Goal: Task Accomplishment & Management: Manage account settings

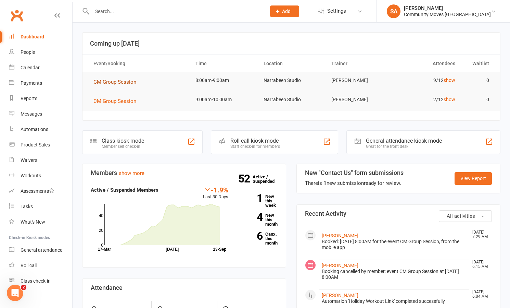
click at [123, 81] on span "CM Group Session" at bounding box center [115, 82] width 43 height 6
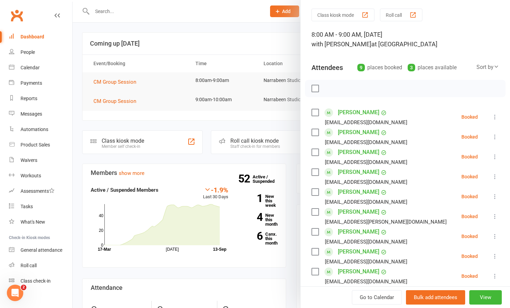
scroll to position [22, 0]
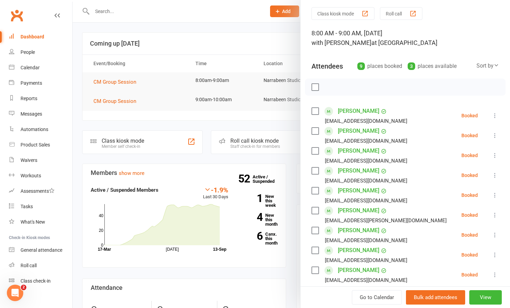
click at [494, 134] on icon at bounding box center [495, 135] width 7 height 7
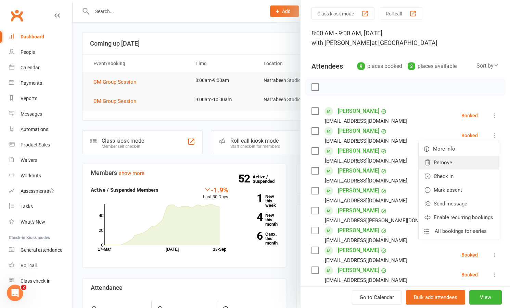
click at [448, 162] on link "Remove" at bounding box center [459, 163] width 80 height 14
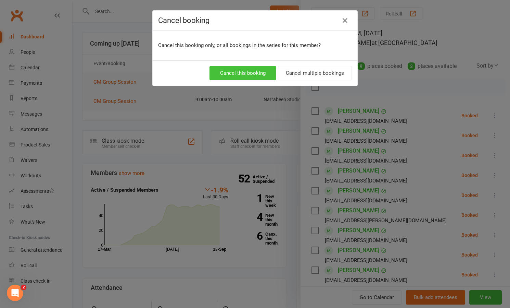
click at [239, 69] on button "Cancel this booking" at bounding box center [243, 73] width 67 height 14
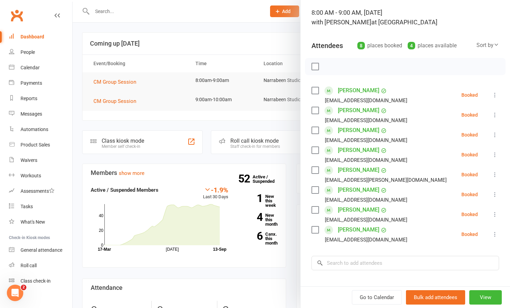
scroll to position [43, 0]
click at [494, 111] on icon at bounding box center [495, 114] width 7 height 7
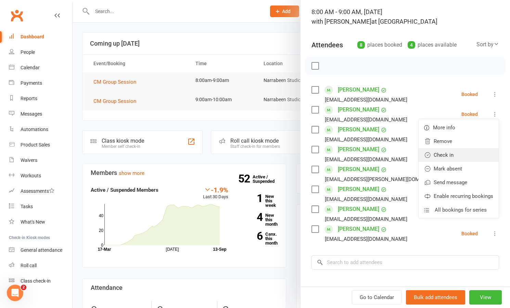
click at [446, 154] on link "Check in" at bounding box center [459, 155] width 80 height 14
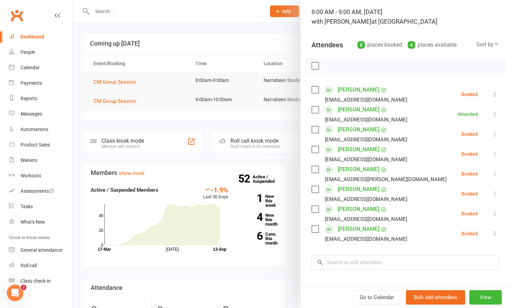
click at [496, 152] on icon at bounding box center [495, 153] width 7 height 7
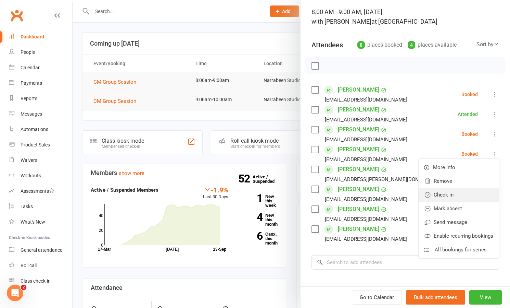
click at [460, 193] on link "Check in" at bounding box center [459, 195] width 80 height 14
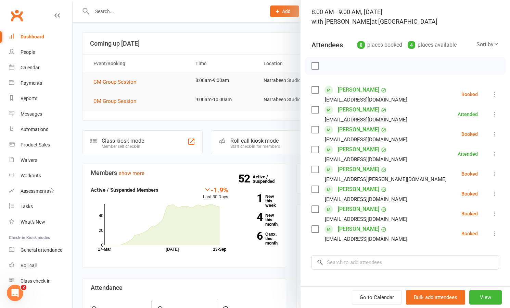
click at [495, 233] on icon at bounding box center [495, 233] width 7 height 7
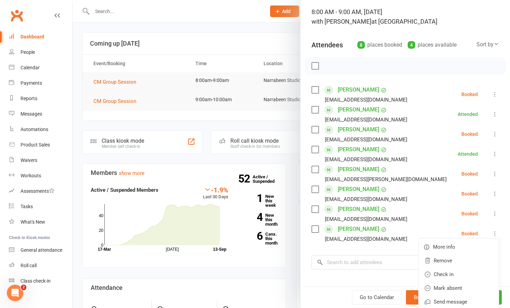
click at [453, 274] on link "Check in" at bounding box center [459, 274] width 80 height 14
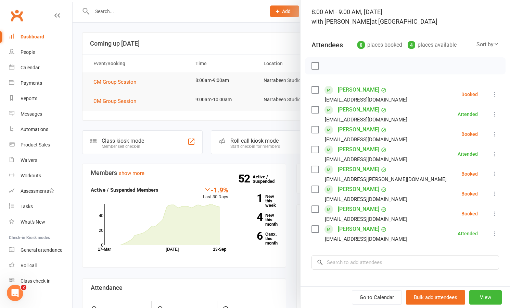
click at [496, 172] on icon at bounding box center [495, 173] width 7 height 7
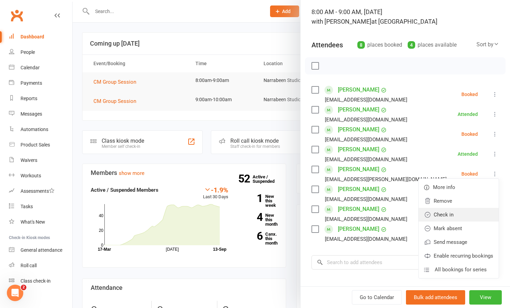
click at [450, 213] on link "Check in" at bounding box center [459, 215] width 80 height 14
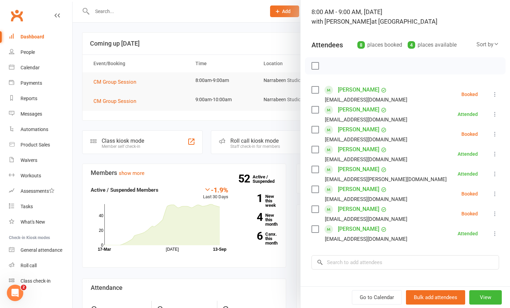
click at [495, 192] on icon at bounding box center [495, 193] width 7 height 7
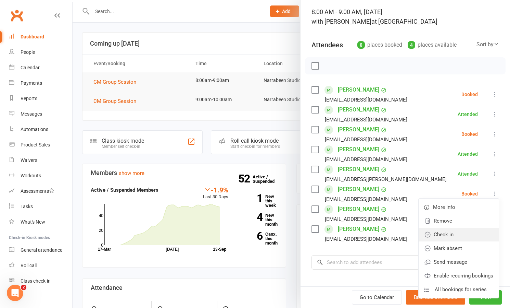
click at [450, 235] on link "Check in" at bounding box center [459, 234] width 80 height 14
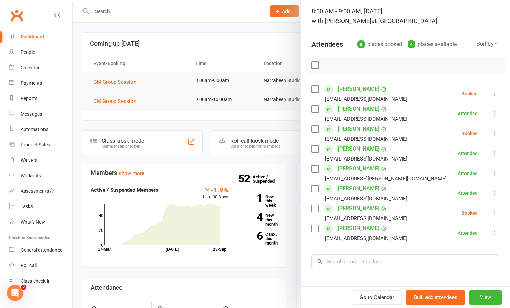
scroll to position [44, 0]
click at [494, 134] on icon at bounding box center [495, 133] width 7 height 7
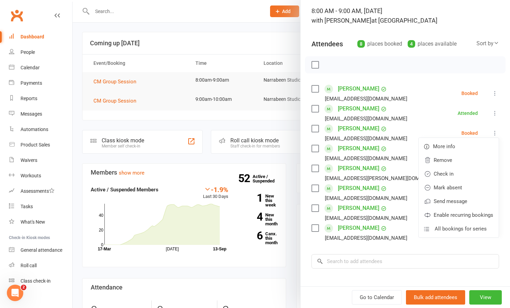
scroll to position [0, 0]
click at [453, 172] on link "Check in" at bounding box center [459, 174] width 80 height 14
